Goal: Task Accomplishment & Management: Use online tool/utility

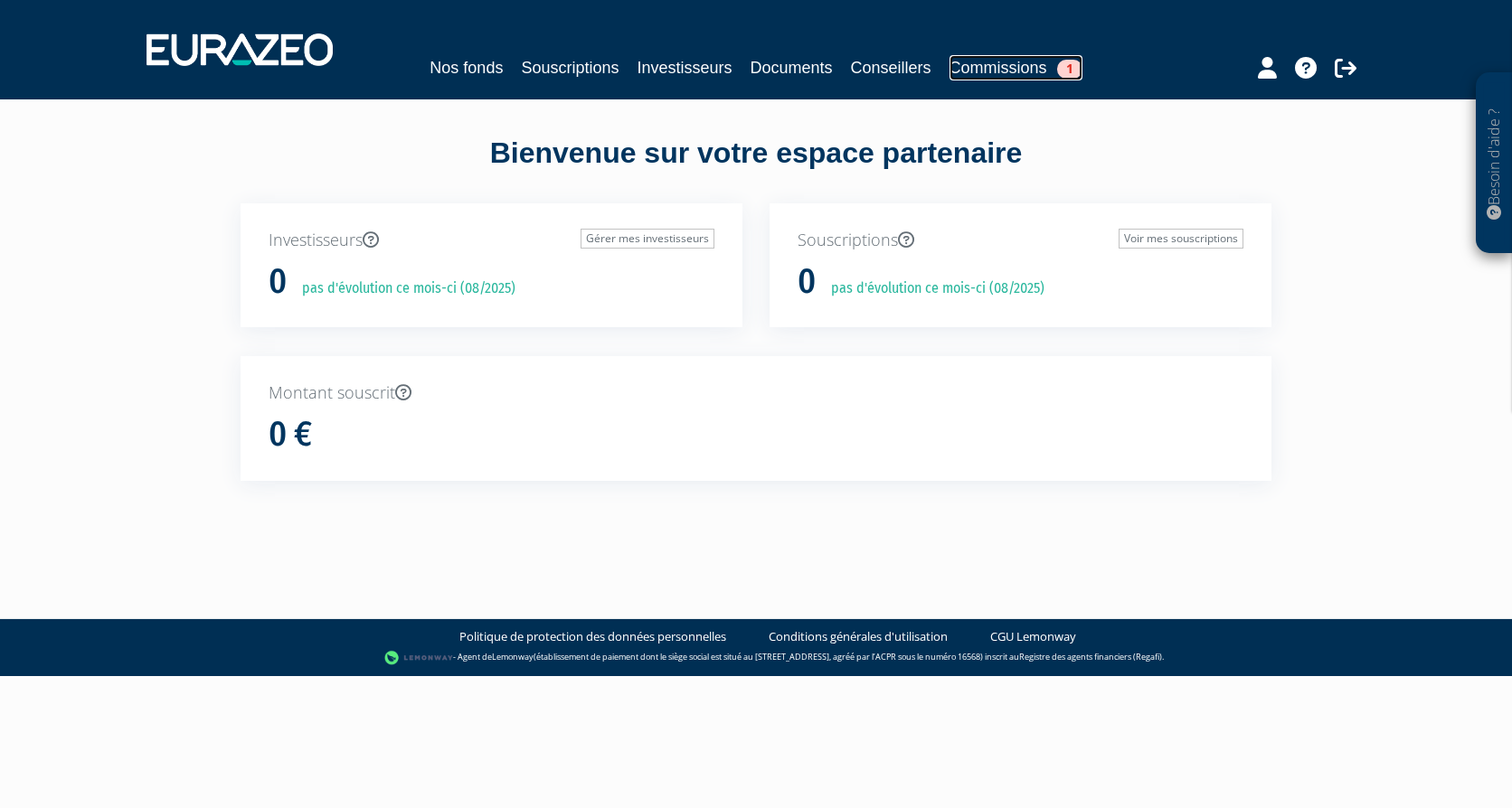
click at [991, 72] on link "Commissions 1" at bounding box center [1016, 68] width 133 height 26
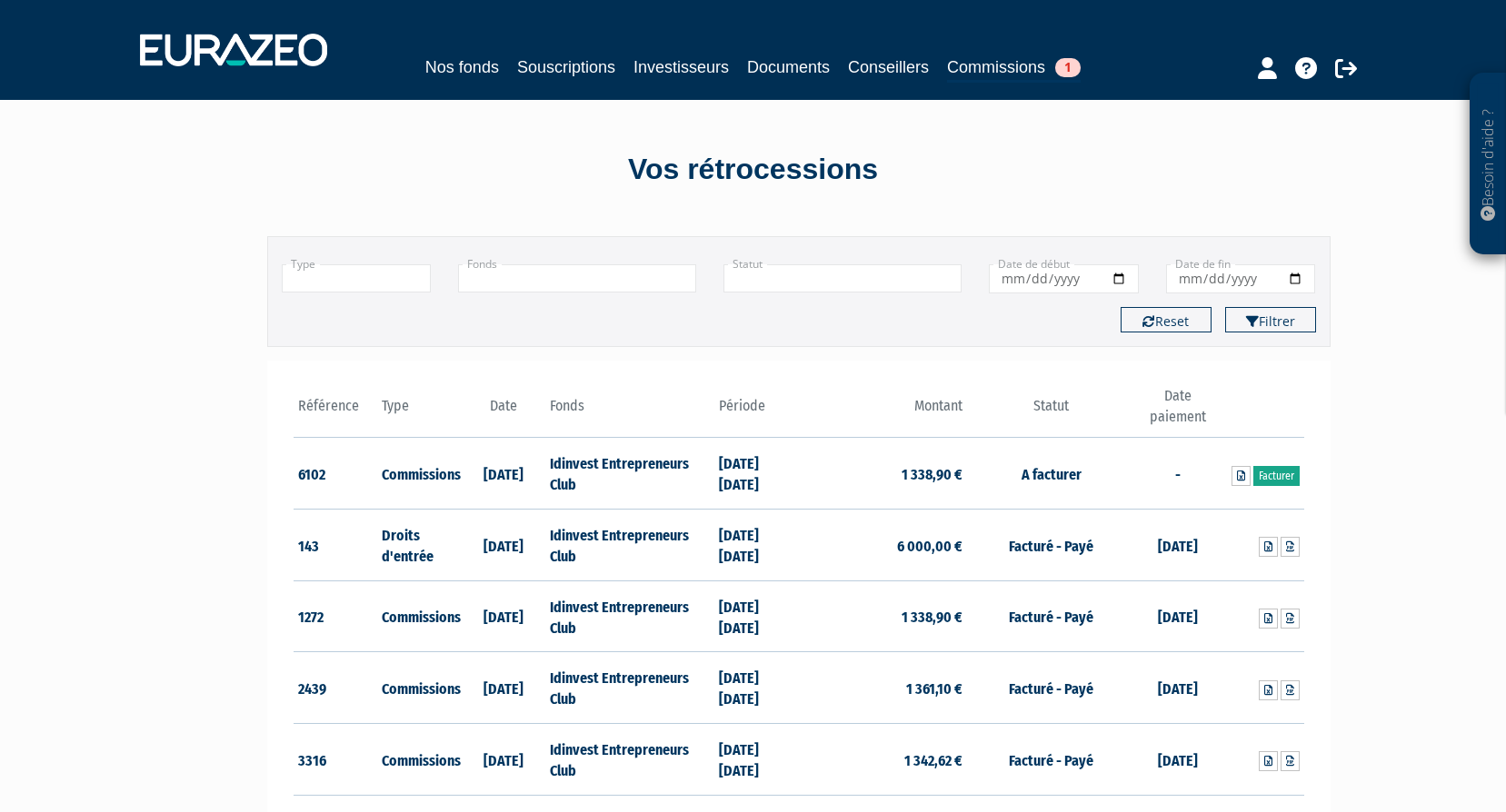
click at [1274, 476] on link "Facturer" at bounding box center [1276, 476] width 46 height 20
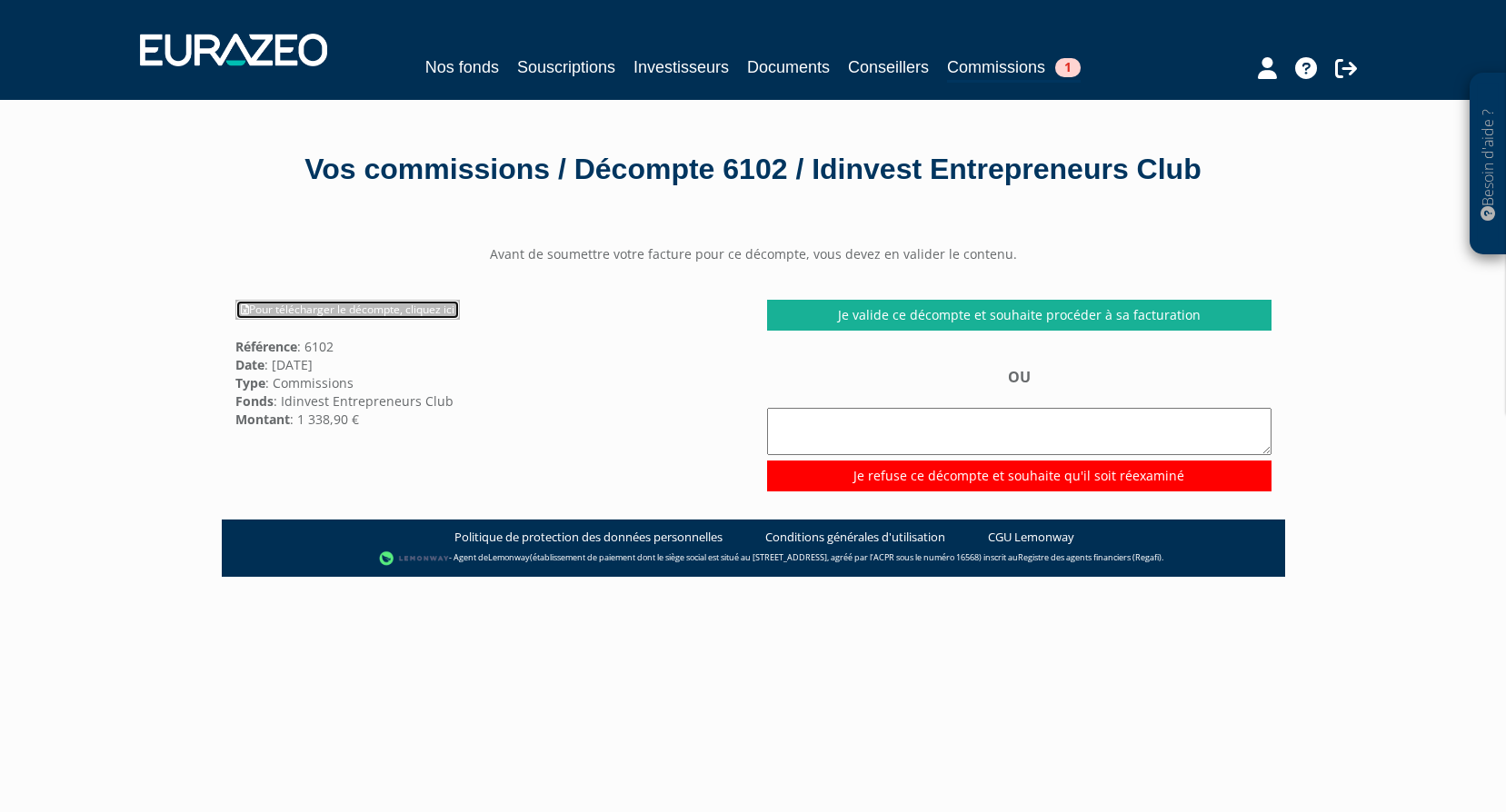
click at [360, 309] on link "Pour télécharger le décompte, cliquez ici" at bounding box center [347, 310] width 225 height 20
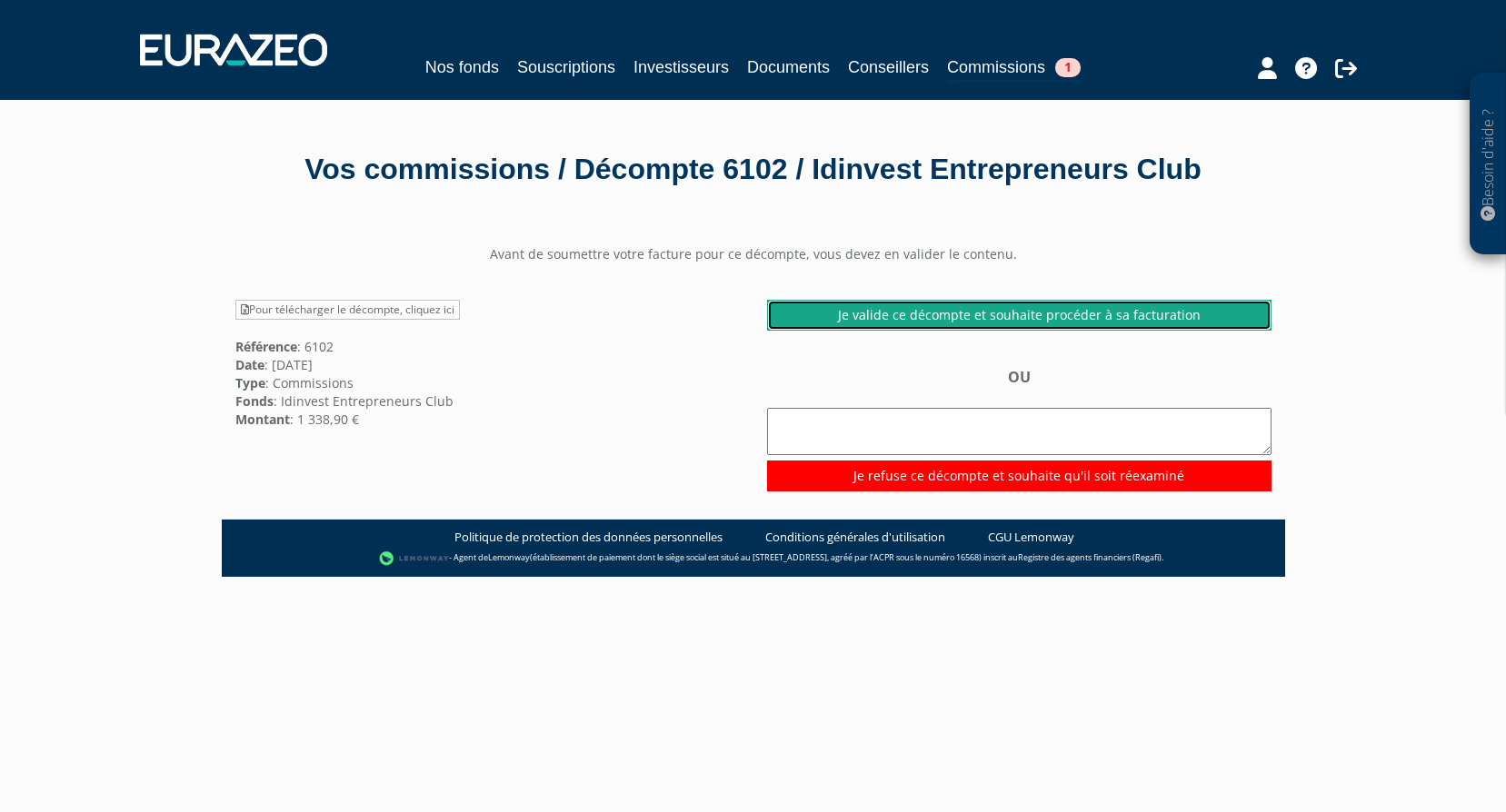
click at [890, 317] on link "Je valide ce décompte et souhaite procéder à sa facturation" at bounding box center [1019, 315] width 504 height 30
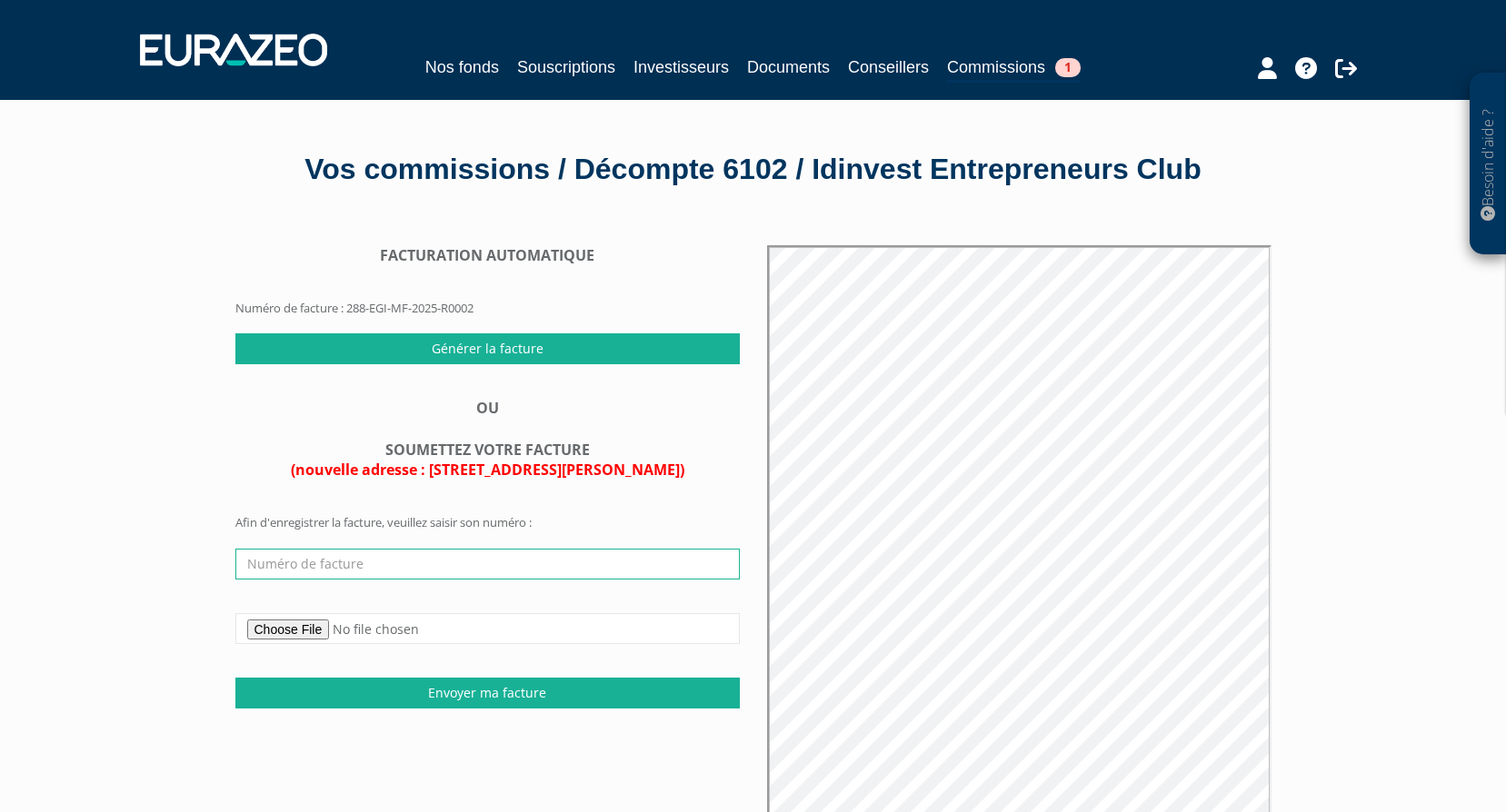
click at [339, 565] on input "text" at bounding box center [488, 564] width 504 height 30
type input "202508005"
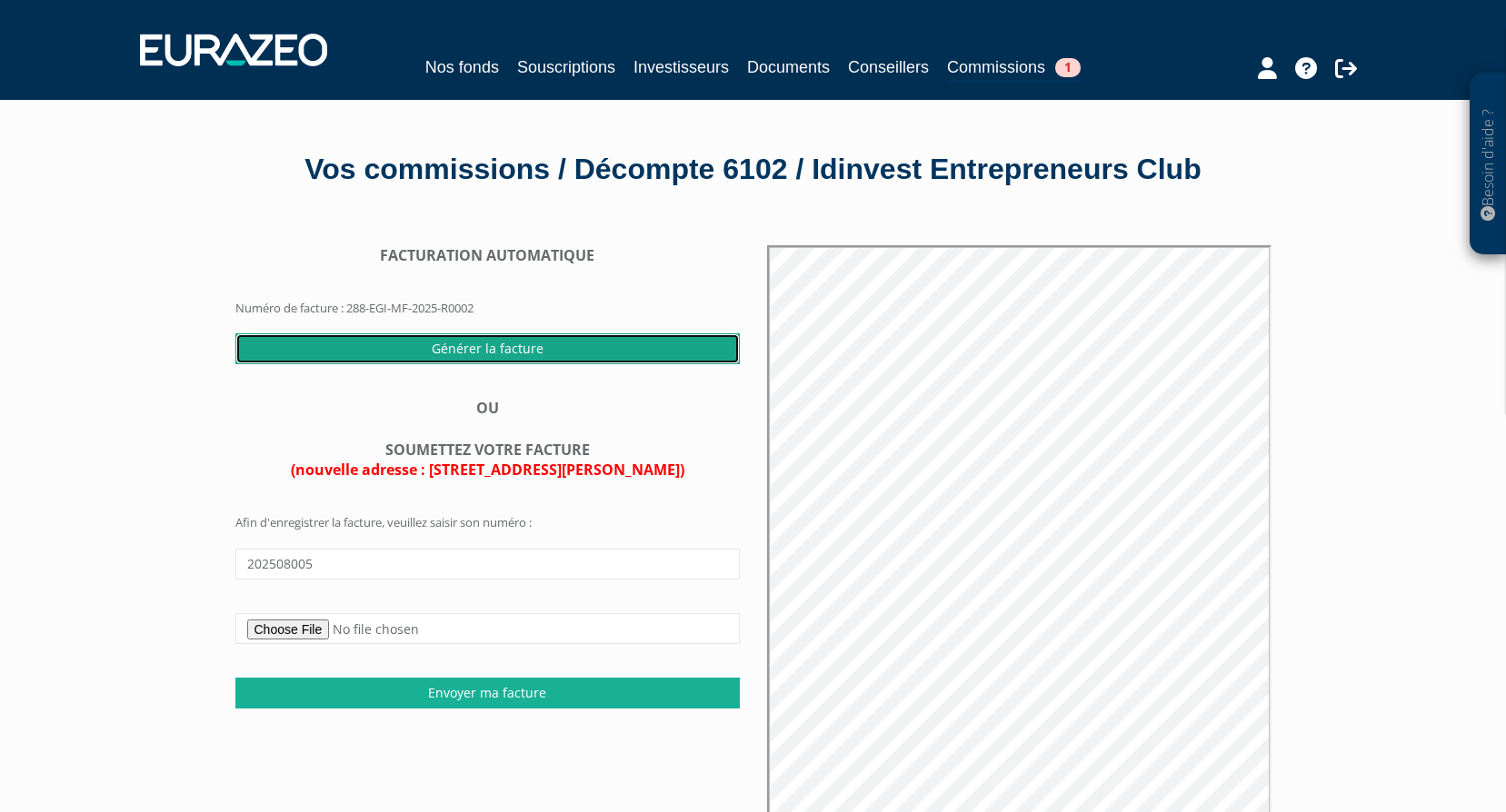
click at [445, 349] on input "Générer la facture" at bounding box center [488, 348] width 504 height 30
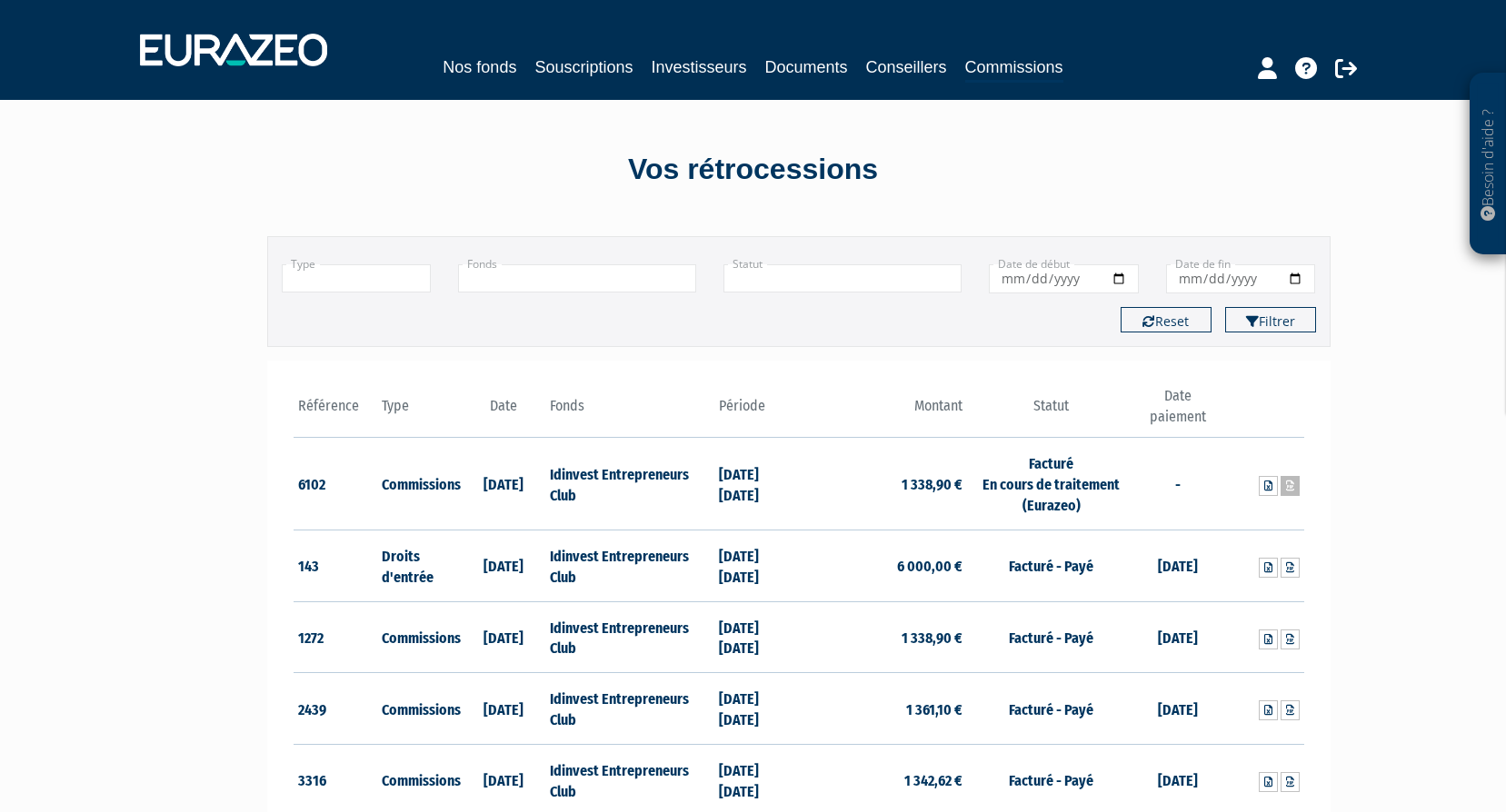
click at [1288, 490] on icon at bounding box center [1290, 486] width 8 height 11
